Goal: Task Accomplishment & Management: Use online tool/utility

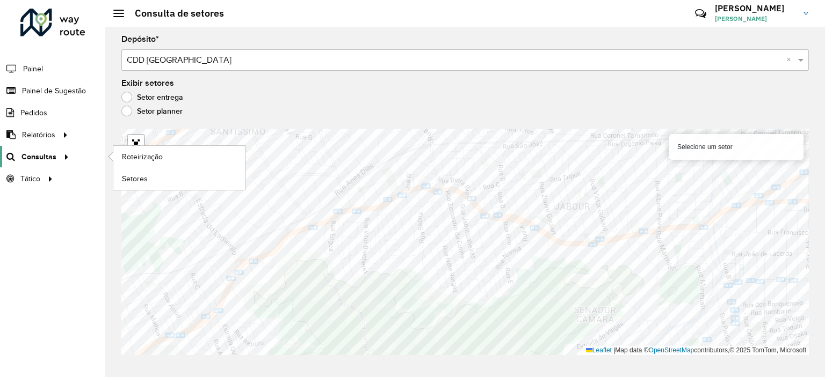
click at [47, 153] on span "Consultas" at bounding box center [38, 156] width 35 height 11
click at [132, 156] on span "Roteirização" at bounding box center [143, 156] width 43 height 11
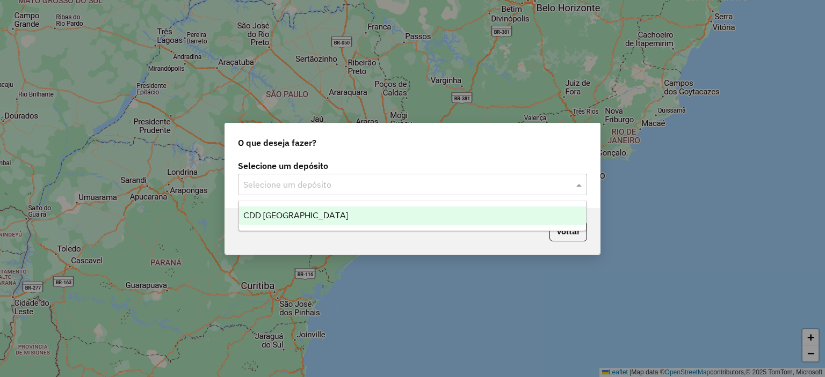
click at [311, 176] on div "Selecione um depósito" at bounding box center [412, 184] width 349 height 21
click at [304, 213] on span "CDD [GEOGRAPHIC_DATA]" at bounding box center [295, 215] width 105 height 9
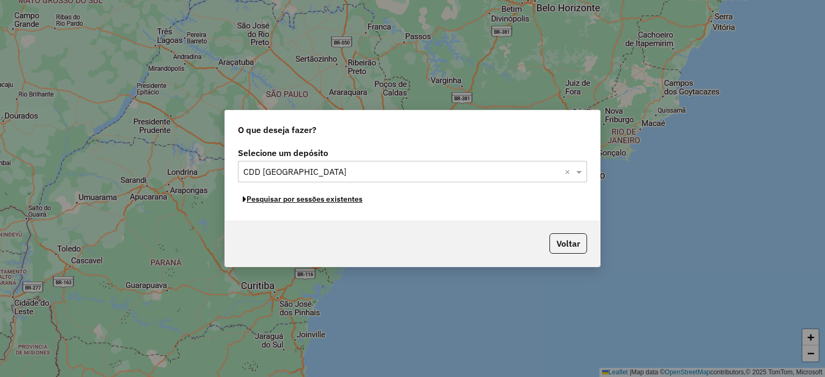
click at [319, 201] on button "Pesquisar por sessões existentes" at bounding box center [302, 199] width 129 height 17
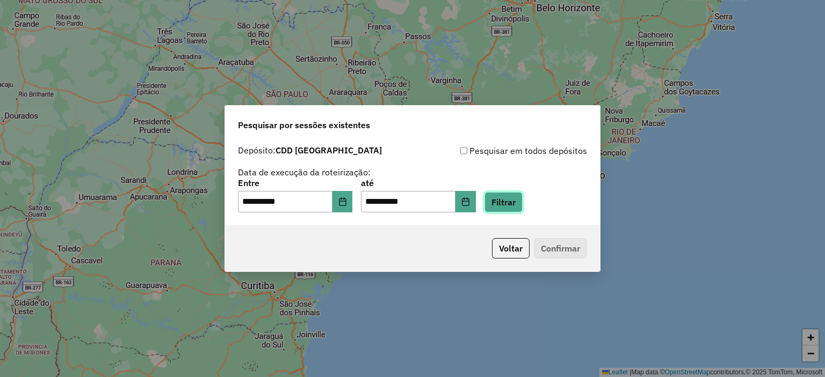
click at [518, 203] on button "Filtrar" at bounding box center [503, 202] width 38 height 20
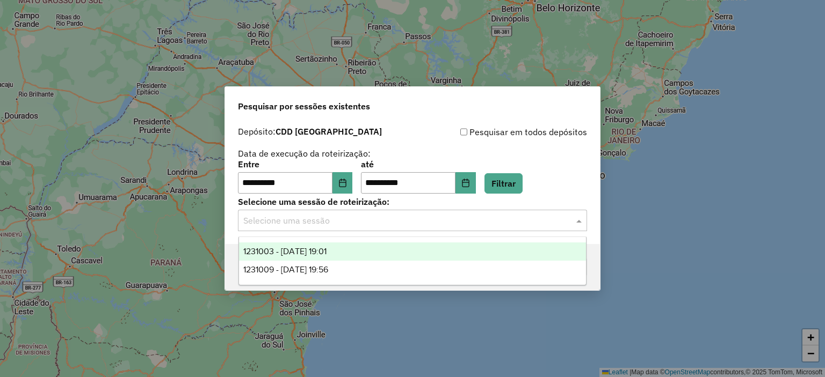
click at [352, 222] on input "text" at bounding box center [401, 221] width 317 height 13
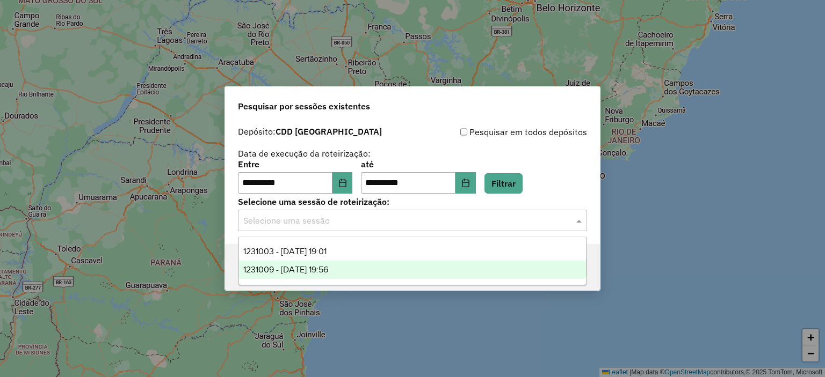
drag, startPoint x: 351, startPoint y: 248, endPoint x: 350, endPoint y: 268, distance: 20.9
click at [350, 268] on div "1231003 - [DATE] 19:01 1231009 - [DATE] 19:56" at bounding box center [412, 261] width 347 height 37
click at [350, 268] on div "1231009 - [DATE] 19:56" at bounding box center [412, 270] width 347 height 18
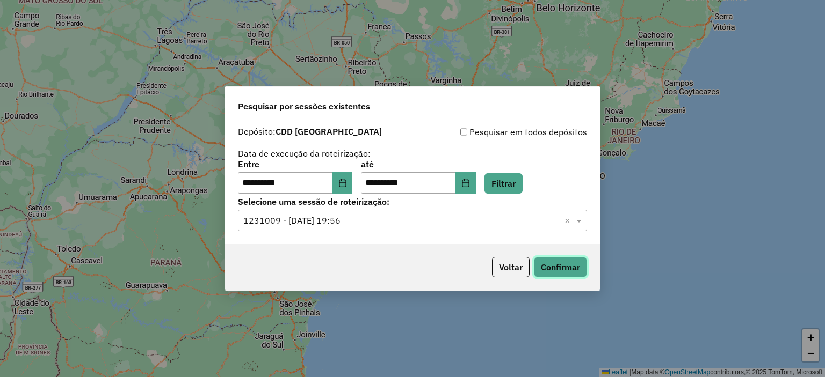
click at [558, 272] on button "Confirmar" at bounding box center [560, 267] width 53 height 20
click at [445, 221] on input "text" at bounding box center [401, 221] width 317 height 13
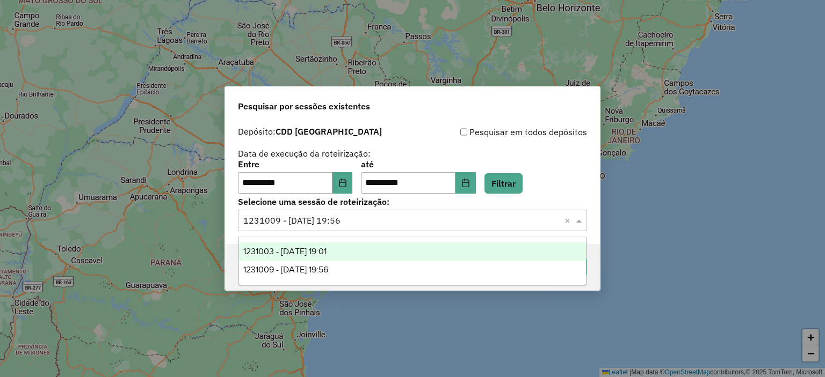
click at [384, 251] on div "1231003 - [DATE] 19:01" at bounding box center [412, 252] width 347 height 18
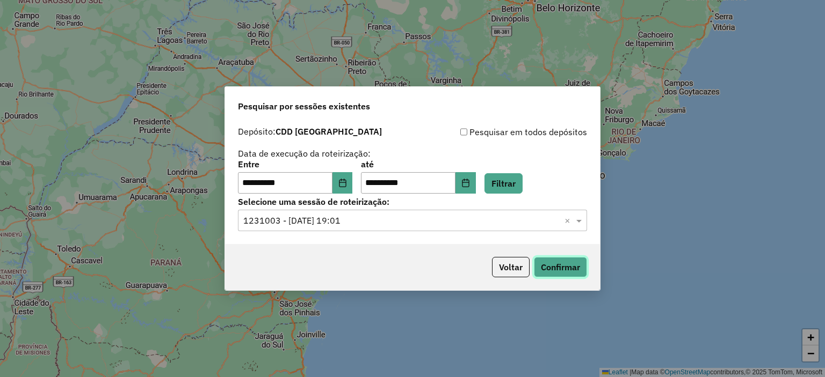
click at [571, 270] on button "Confirmar" at bounding box center [560, 267] width 53 height 20
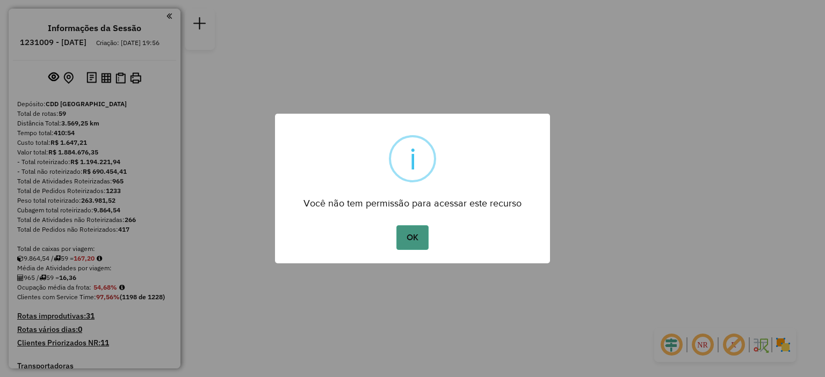
click at [420, 240] on button "OK" at bounding box center [412, 238] width 32 height 25
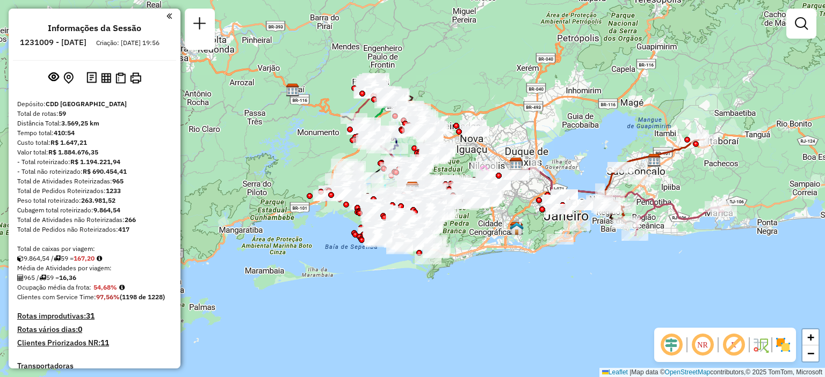
scroll to position [1136, 0]
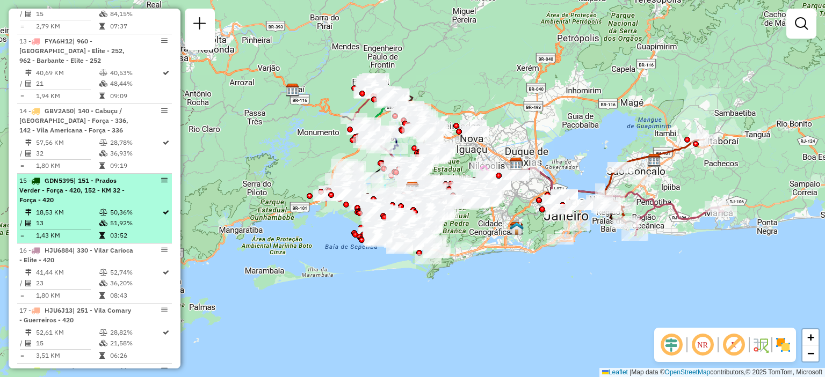
select select "**********"
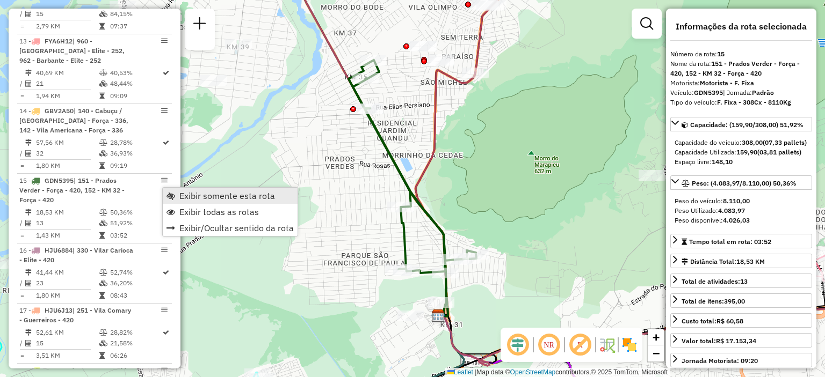
click at [176, 195] on link "Exibir somente esta rota" at bounding box center [230, 196] width 135 height 16
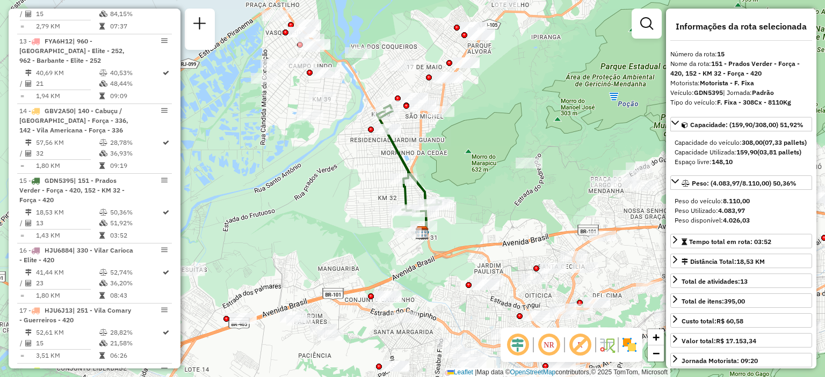
click at [548, 343] on em at bounding box center [549, 345] width 26 height 26
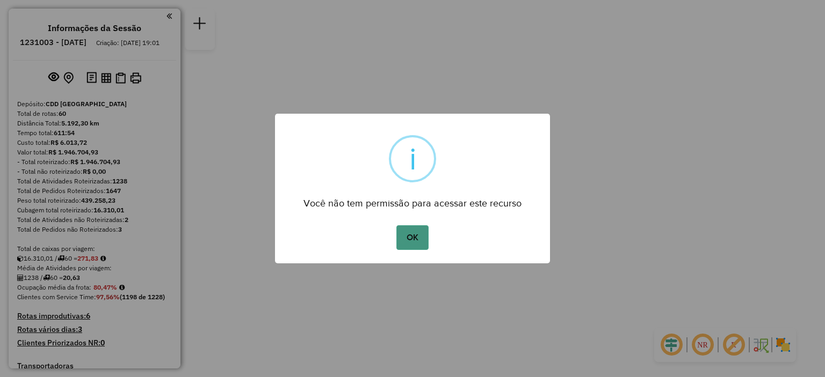
click at [424, 244] on button "OK" at bounding box center [412, 238] width 32 height 25
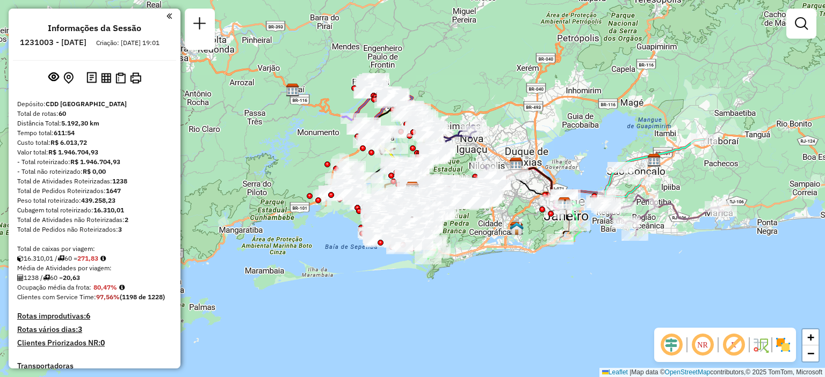
scroll to position [2371, 0]
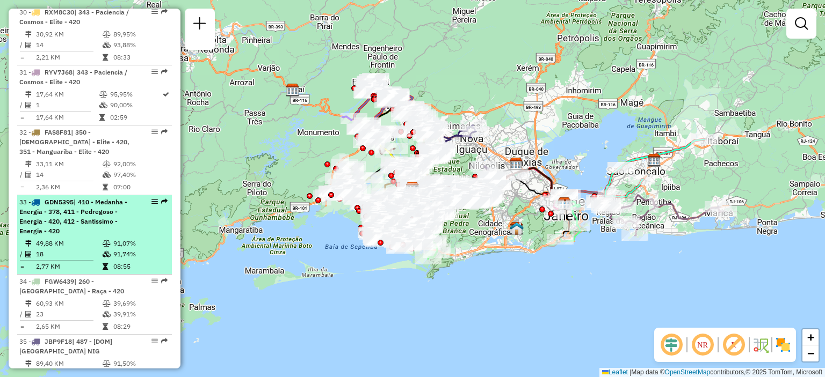
select select "**********"
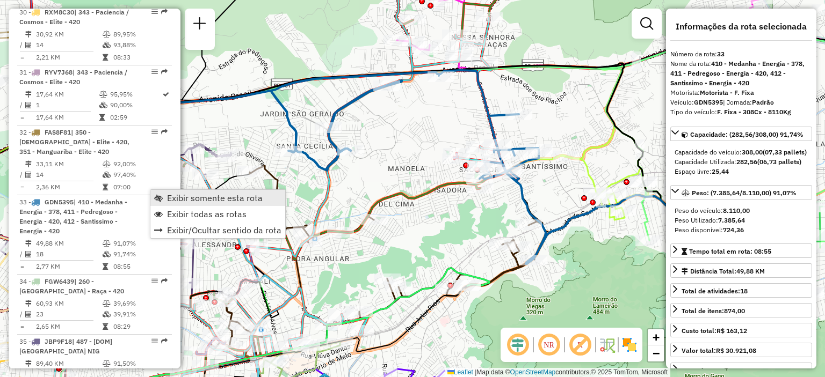
click at [159, 196] on span "Exibir somente esta rota" at bounding box center [158, 198] width 9 height 9
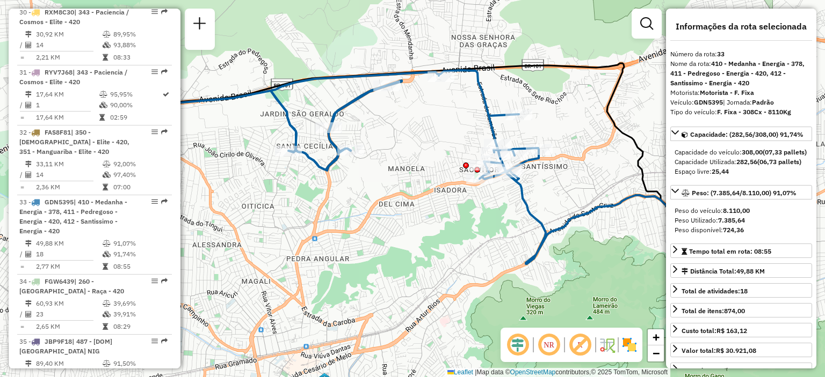
click at [593, 229] on div "Janela de atendimento Grade de atendimento Capacidade Transportadoras Veículos …" at bounding box center [412, 188] width 825 height 377
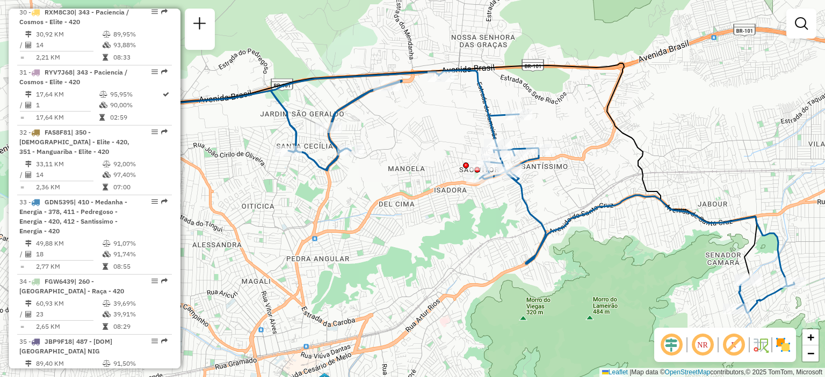
click at [779, 346] on img at bounding box center [782, 345] width 17 height 17
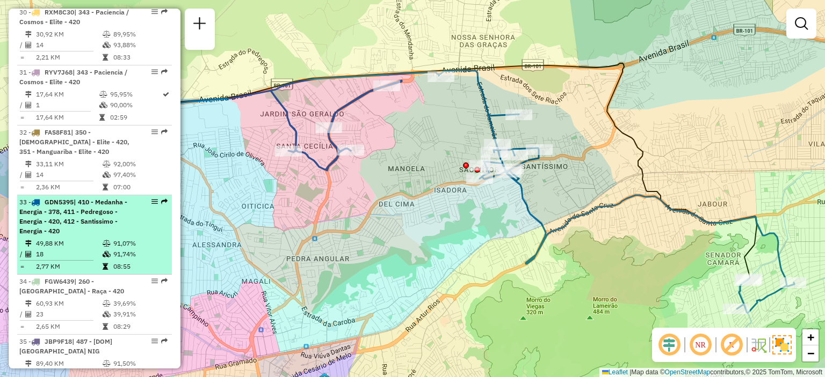
select select "**********"
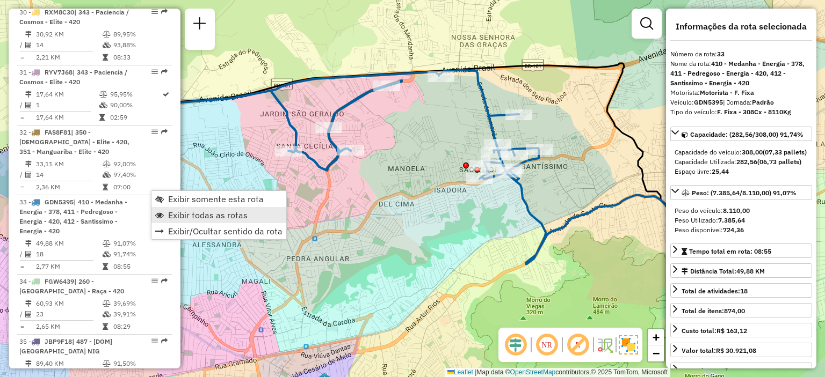
click at [157, 211] on span "Exibir todas as rotas" at bounding box center [159, 215] width 9 height 9
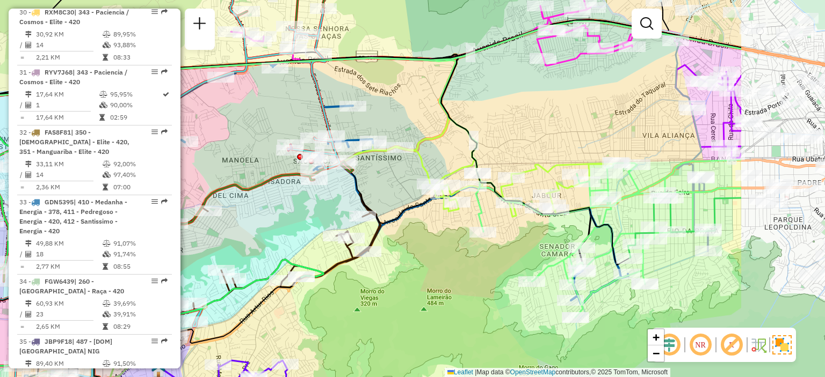
drag, startPoint x: 763, startPoint y: 281, endPoint x: 597, endPoint y: 273, distance: 166.1
click at [597, 273] on div "Janela de atendimento Grade de atendimento Capacidade Transportadoras Veículos …" at bounding box center [412, 188] width 825 height 377
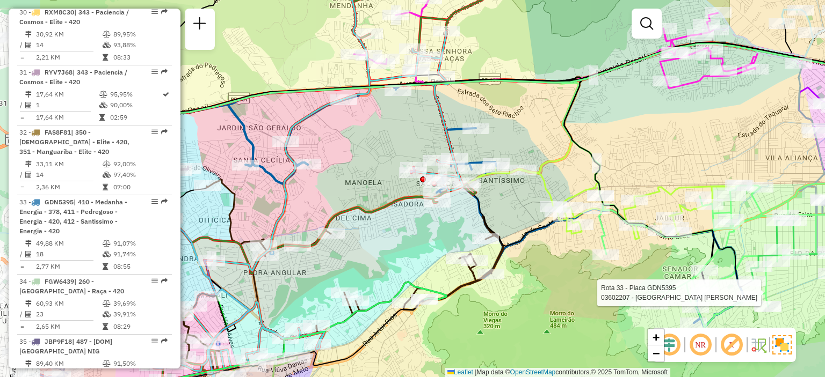
drag, startPoint x: 440, startPoint y: 230, endPoint x: 563, endPoint y: 252, distance: 125.0
click at [563, 252] on div "Rota 33 - Placa GDN5395 03602207 - ELZIRA LUIZ VIANNA Janela de atendimento Gra…" at bounding box center [412, 188] width 825 height 377
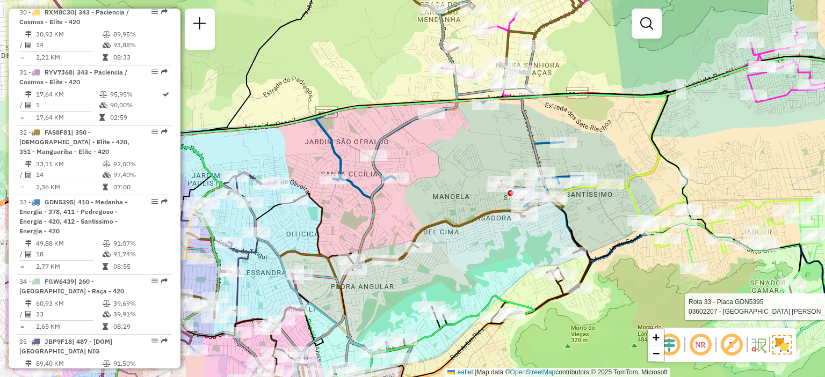
drag, startPoint x: 292, startPoint y: 165, endPoint x: 380, endPoint y: 179, distance: 88.6
click at [380, 179] on icon at bounding box center [277, 210] width 545 height 437
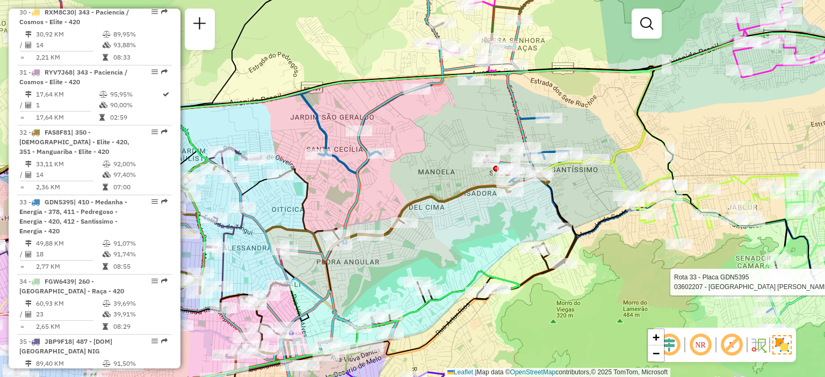
drag, startPoint x: 513, startPoint y: 154, endPoint x: 499, endPoint y: 129, distance: 28.6
click at [499, 129] on div "Rota 33 - Placa GDN5395 03602207 - ELZIRA LUIZ VIANNA Janela de atendimento Gra…" at bounding box center [412, 188] width 825 height 377
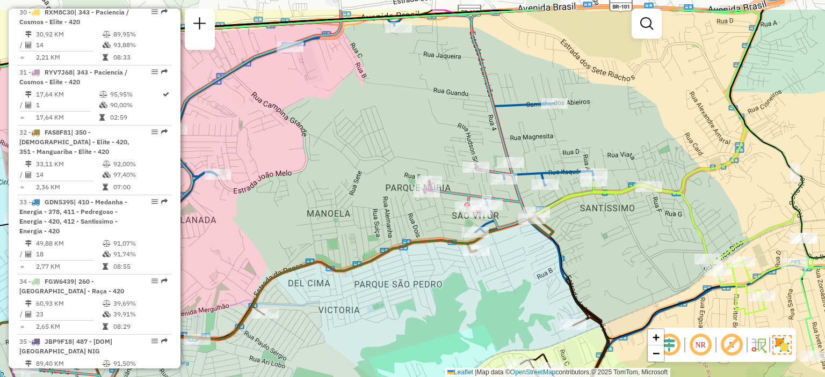
drag, startPoint x: 576, startPoint y: 177, endPoint x: 599, endPoint y: 208, distance: 38.8
click at [588, 224] on div "Rota 33 - Placa GDN5395 03602207 - ELZIRA LUIZ VIANNA Janela de atendimento Gra…" at bounding box center [412, 188] width 825 height 377
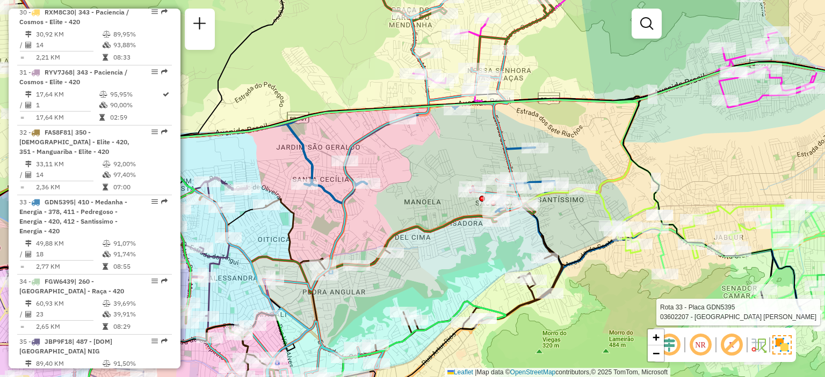
drag, startPoint x: 644, startPoint y: 223, endPoint x: 605, endPoint y: 215, distance: 39.9
click at [605, 215] on icon at bounding box center [659, 210] width 276 height 98
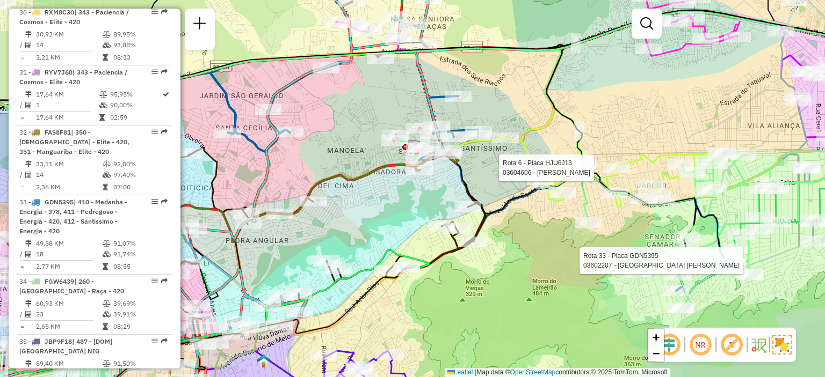
click at [418, 188] on div "Rota 33 - Placa GDN5395 03602207 - ELZIRA LUIZ VIANNA Rota 6 - Placa HJU6J13 03…" at bounding box center [412, 188] width 825 height 377
